Goal: Find specific page/section: Find specific page/section

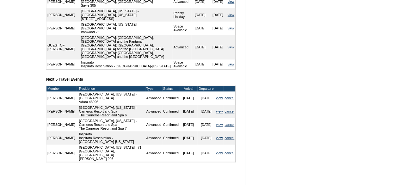
scroll to position [268, 0]
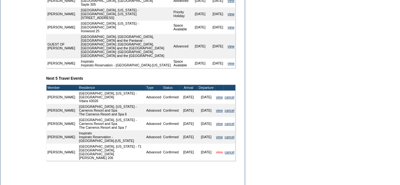
click at [218, 150] on link "view" at bounding box center [219, 152] width 7 height 4
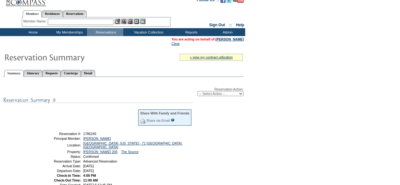
scroll to position [6, 0]
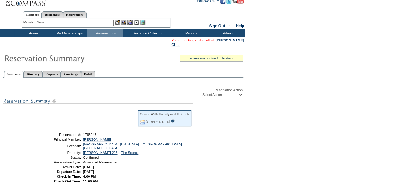
click at [95, 74] on link "Detail" at bounding box center [88, 74] width 15 height 7
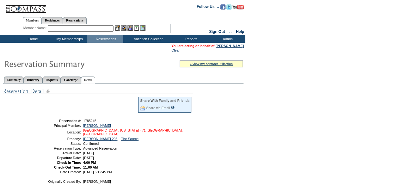
click at [94, 130] on link "[GEOGRAPHIC_DATA], [US_STATE] - 71 [GEOGRAPHIC_DATA], [GEOGRAPHIC_DATA]" at bounding box center [132, 132] width 99 height 8
